Goal: Information Seeking & Learning: Check status

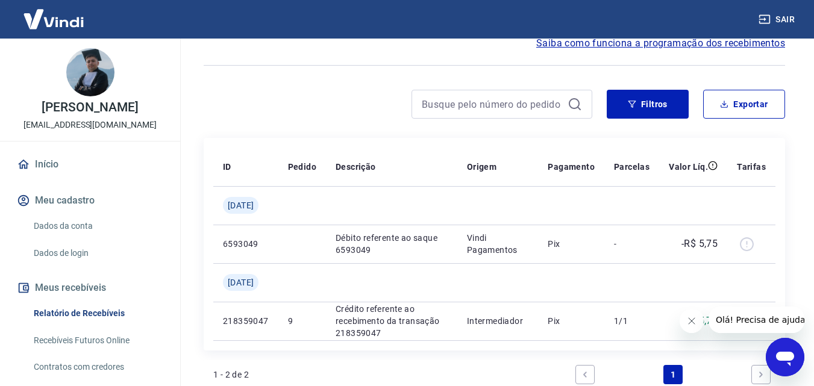
scroll to position [121, 0]
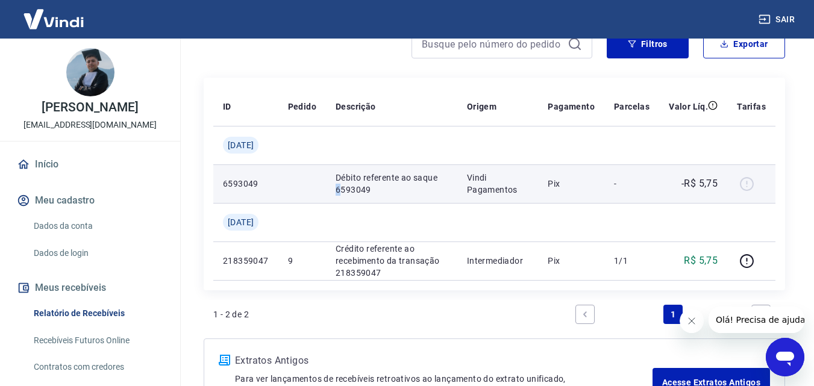
click at [343, 185] on p "Débito referente ao saque 6593049" at bounding box center [392, 184] width 112 height 24
click at [505, 200] on td "Vindi Pagamentos" at bounding box center [498, 184] width 81 height 39
